Goal: Task Accomplishment & Management: Use online tool/utility

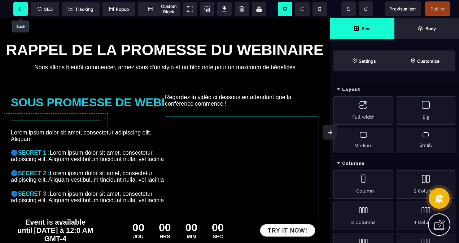
click at [19, 12] on span at bounding box center [20, 9] width 14 height 14
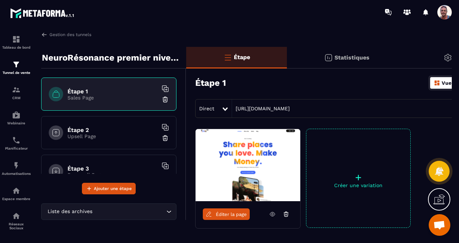
click at [127, 140] on div "Étape 2 Upsell Page" at bounding box center [108, 132] width 135 height 33
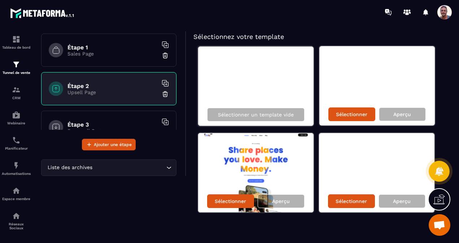
scroll to position [45, 0]
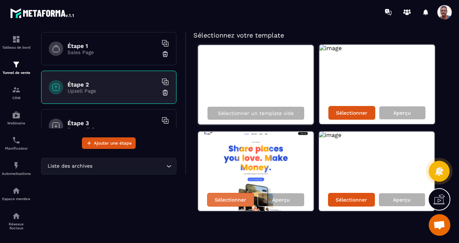
click at [231, 199] on p "Sélectionner" at bounding box center [230, 200] width 31 height 6
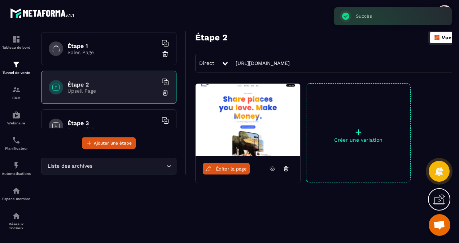
scroll to position [45, 0]
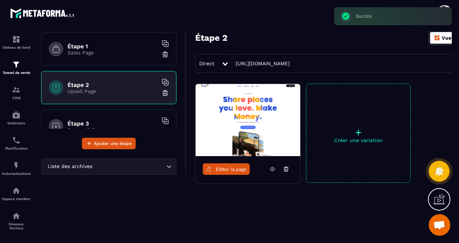
click at [236, 168] on span "Éditer la page" at bounding box center [231, 169] width 31 height 5
